Goal: Navigation & Orientation: Understand site structure

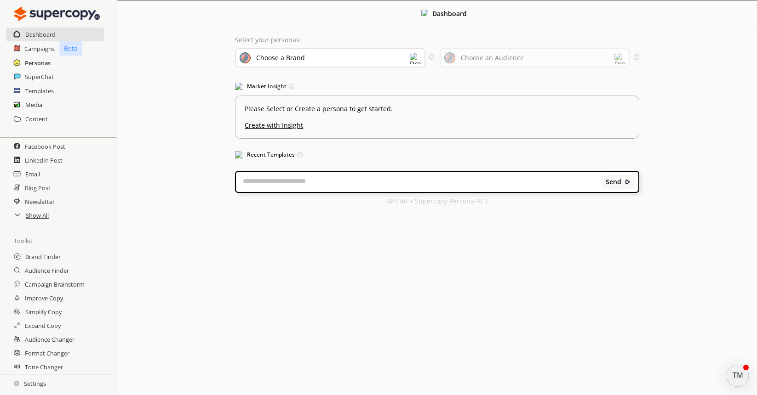
click at [38, 62] on h2 "Personas" at bounding box center [38, 63] width 26 height 14
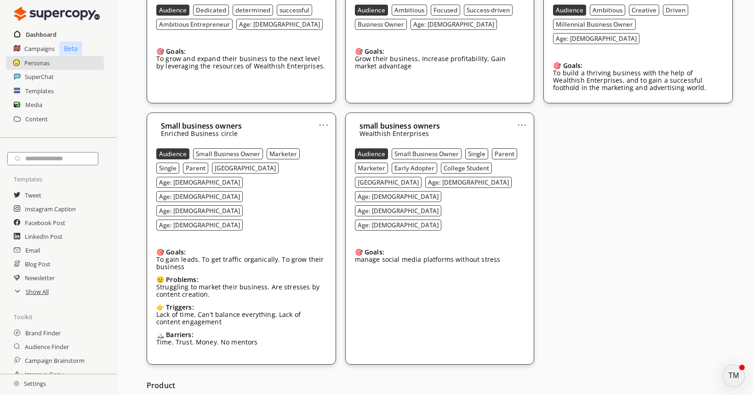
click at [34, 34] on h2 "Dashboard" at bounding box center [41, 35] width 31 height 14
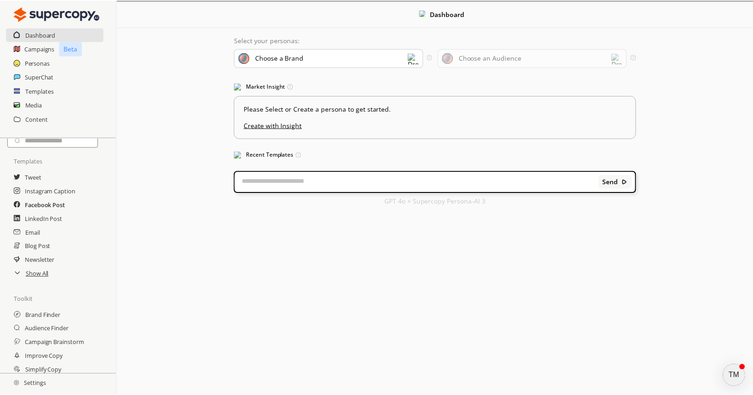
scroll to position [27, 0]
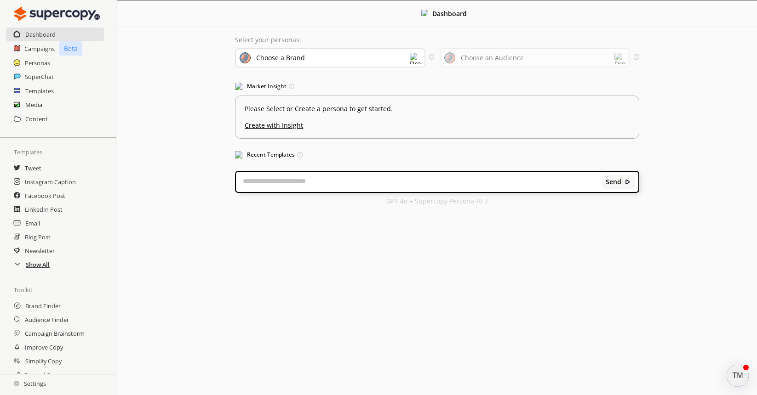
click at [34, 266] on h2 "Show All" at bounding box center [38, 265] width 24 height 14
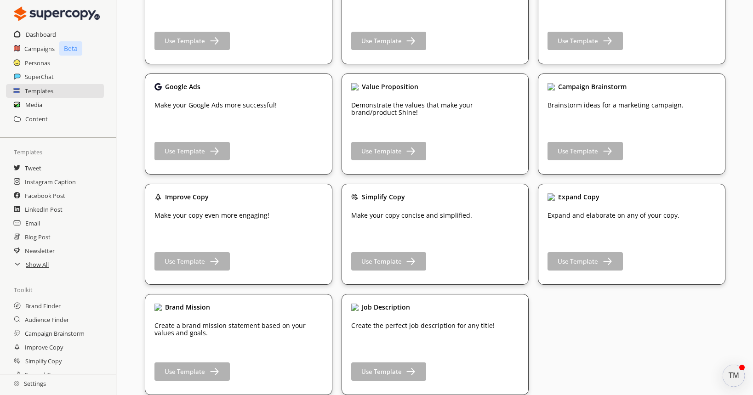
scroll to position [1338, 0]
click at [37, 266] on h2 "Show All" at bounding box center [38, 265] width 24 height 14
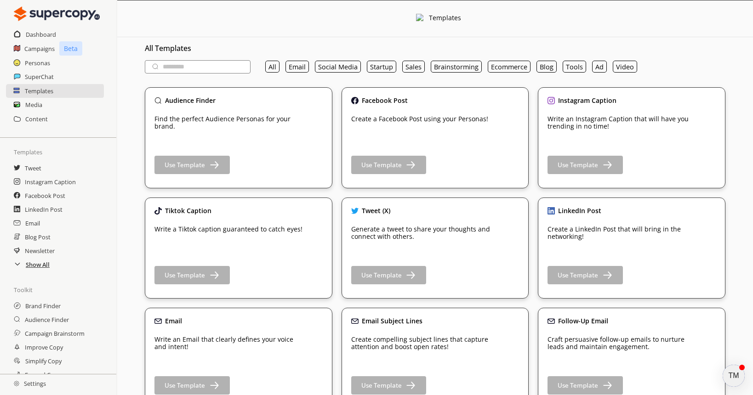
click at [42, 265] on h2 "Show All" at bounding box center [38, 265] width 24 height 14
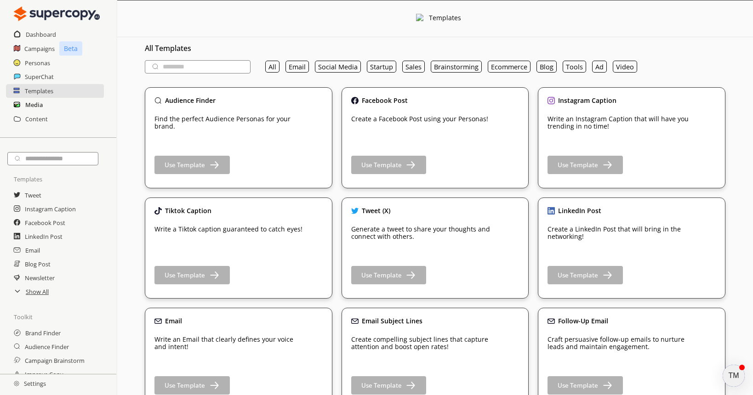
click at [33, 105] on h2 "Media" at bounding box center [33, 105] width 17 height 14
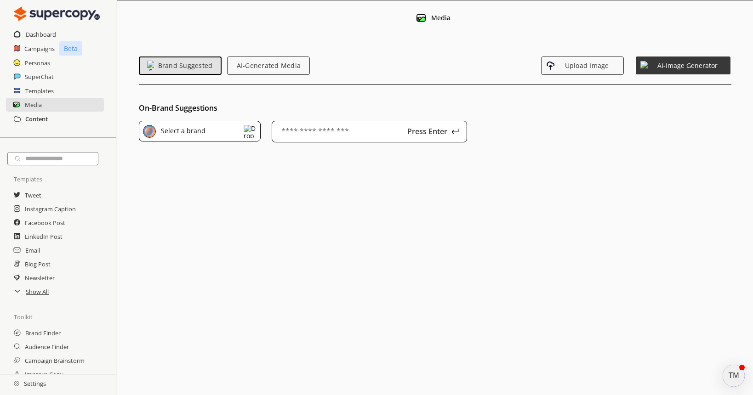
click at [34, 119] on h2 "Content" at bounding box center [36, 119] width 23 height 14
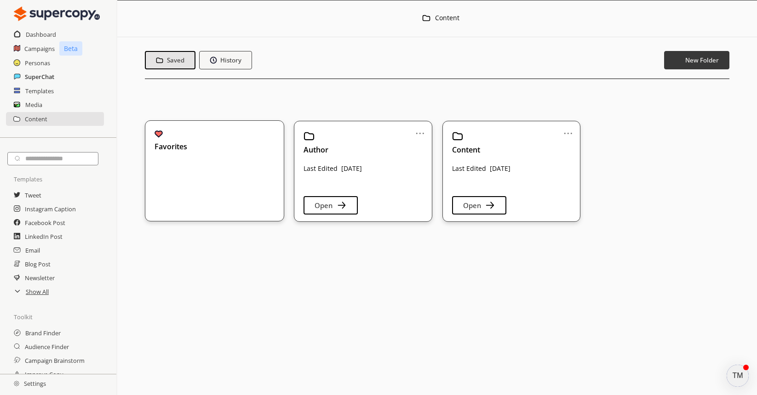
click at [33, 77] on h2 "SuperChat" at bounding box center [39, 77] width 29 height 14
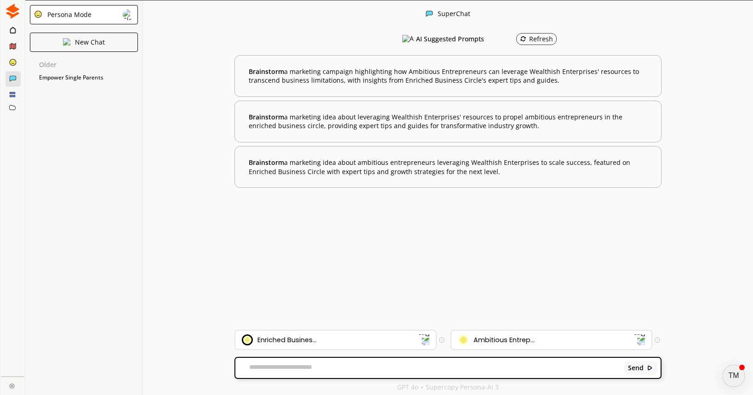
click at [12, 45] on icon at bounding box center [13, 46] width 6 height 6
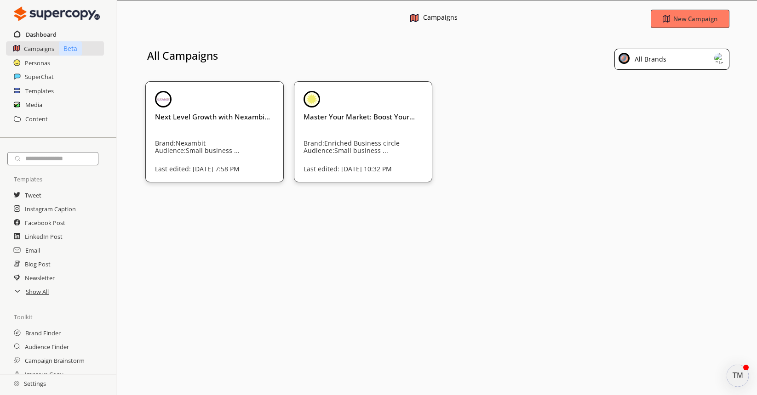
click at [50, 34] on h2 "Dashboard" at bounding box center [41, 35] width 31 height 14
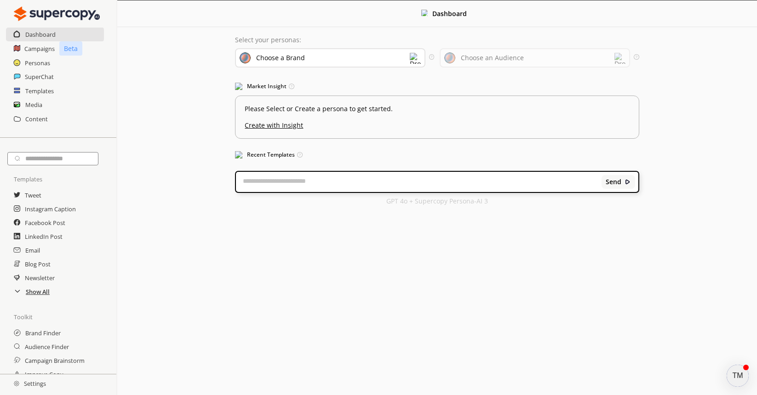
click at [36, 293] on h2 "Show All" at bounding box center [38, 292] width 24 height 14
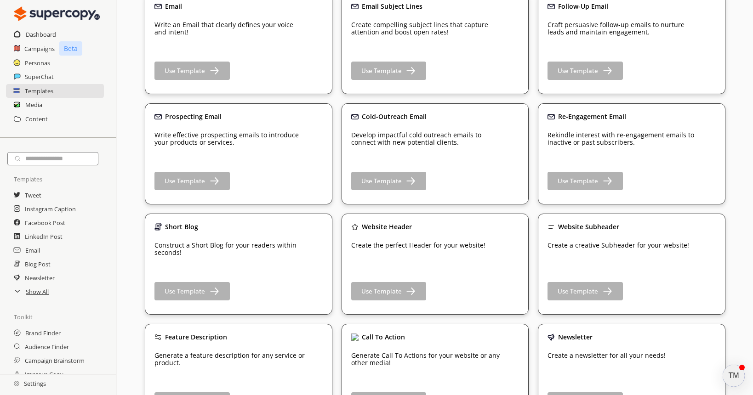
scroll to position [319, 0]
